Goal: Task Accomplishment & Management: Use online tool/utility

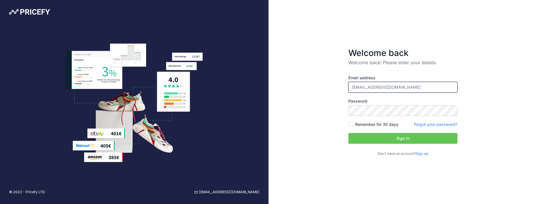
type input "[EMAIL_ADDRESS][DOMAIN_NAME]"
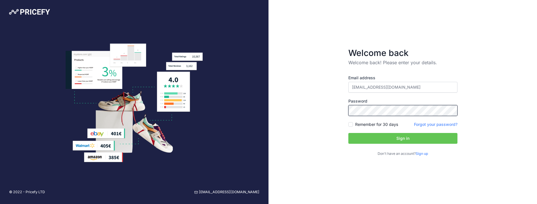
click at [403, 138] on button "Sign in" at bounding box center [402, 138] width 109 height 11
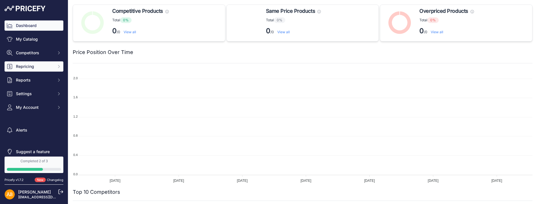
click at [28, 70] on button "Repricing" at bounding box center [34, 66] width 59 height 10
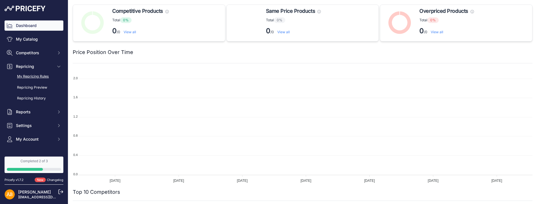
click at [28, 79] on link "My Repricing Rules" at bounding box center [34, 77] width 59 height 10
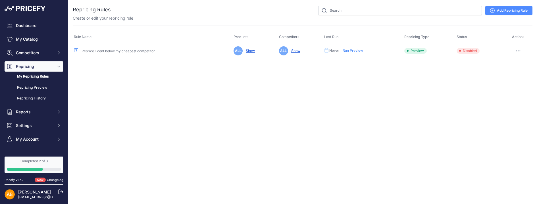
click at [500, 12] on link "Add Repricing Rule" at bounding box center [508, 10] width 47 height 9
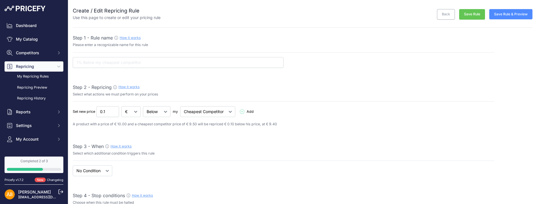
select select "7"
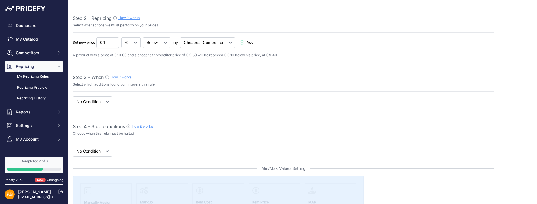
scroll to position [70, 0]
select select "when"
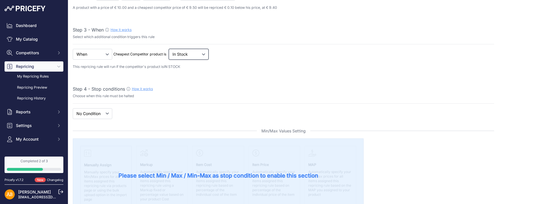
scroll to position [117, 0]
select select "price"
